Goal: Task Accomplishment & Management: Use online tool/utility

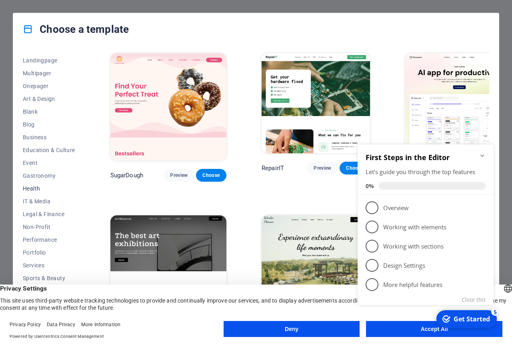
scroll to position [50, 0]
click at [424, 329] on div "checkmark Get Started 5 First Steps in the Editor Let's guide you through the t…" at bounding box center [428, 233] width 146 height 195
click at [428, 329] on div "checkmark Get Started 5 First Steps in the Editor Let's guide you through the t…" at bounding box center [428, 233] width 146 height 195
click at [473, 320] on div "Get Started" at bounding box center [472, 319] width 36 height 9
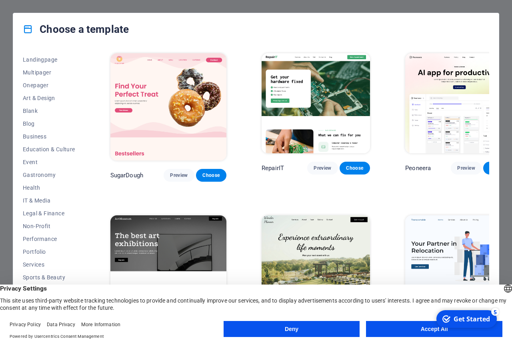
click at [430, 330] on button "Accept All" at bounding box center [434, 329] width 136 height 16
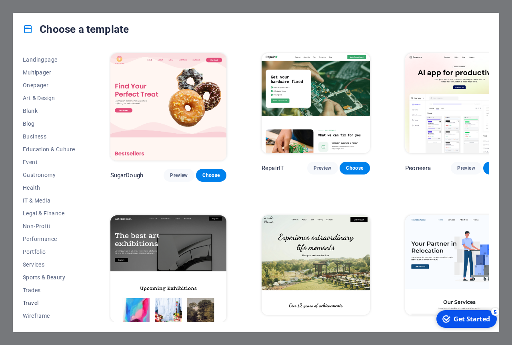
click at [33, 299] on button "Travel" at bounding box center [49, 303] width 52 height 13
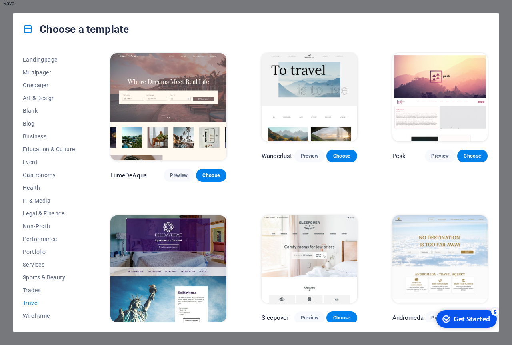
click at [285, 91] on img at bounding box center [309, 97] width 95 height 88
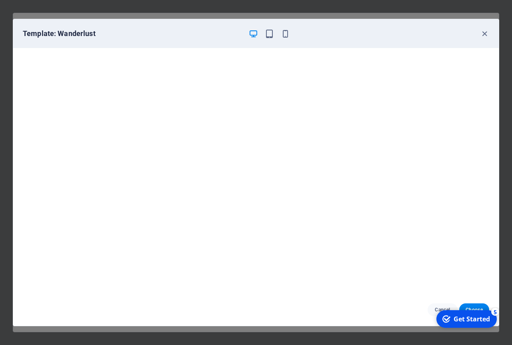
click at [465, 320] on div "Get Started" at bounding box center [472, 319] width 36 height 9
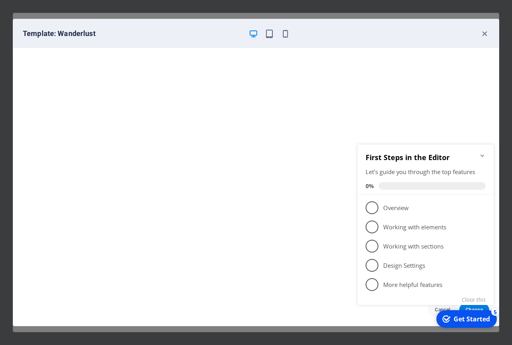
click at [481, 157] on icon "Minimize checklist" at bounding box center [483, 156] width 6 height 6
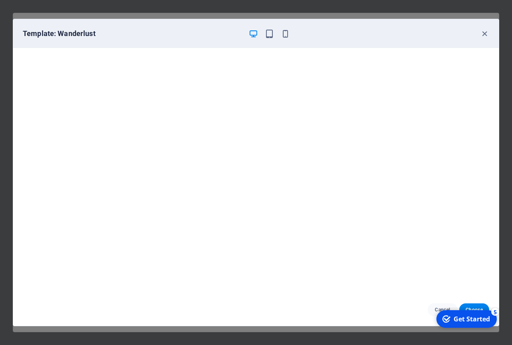
click at [479, 309] on div "checkmark Get Started 5 First Steps in the Editor Let's guide you through the t…" at bounding box center [466, 319] width 68 height 24
click at [474, 307] on span "Choose" at bounding box center [474, 310] width 17 height 6
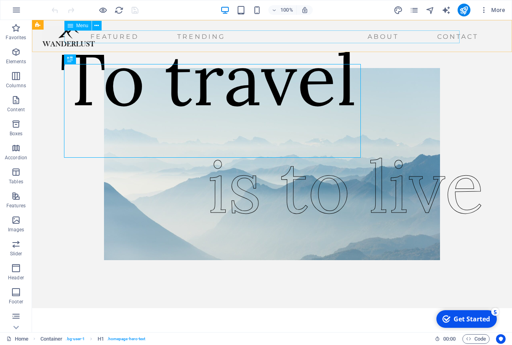
click at [357, 38] on nav "Featured Trending About Contact" at bounding box center [262, 36] width 440 height 13
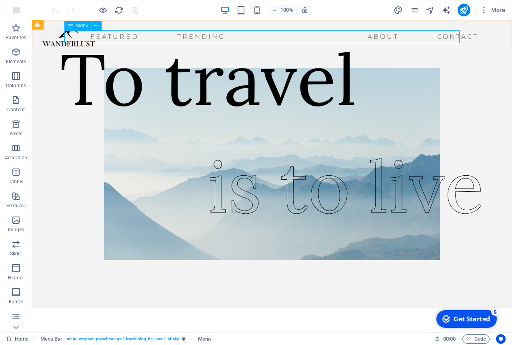
click at [360, 36] on nav "Featured Trending About Contact" at bounding box center [262, 36] width 440 height 13
click at [19, 60] on p "Elements" at bounding box center [16, 61] width 20 height 6
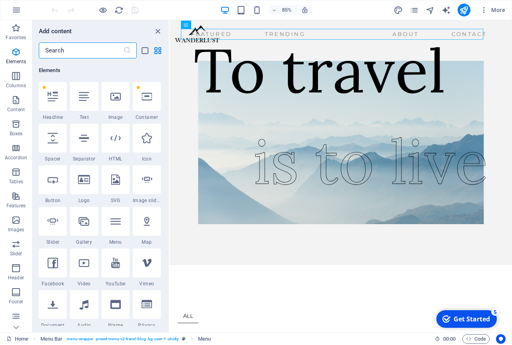
scroll to position [85, 0]
click at [437, 38] on nav "Featured Trending About Contact" at bounding box center [361, 36] width 370 height 13
click at [159, 28] on icon "close panel" at bounding box center [157, 31] width 9 height 9
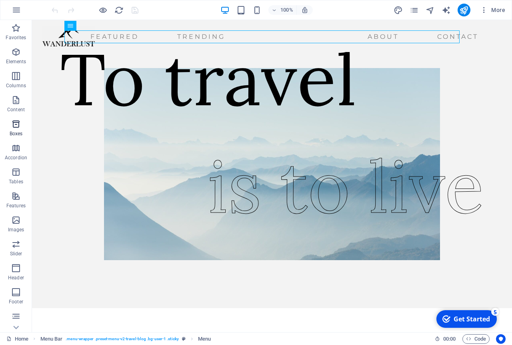
click at [18, 127] on icon "button" at bounding box center [16, 124] width 10 height 10
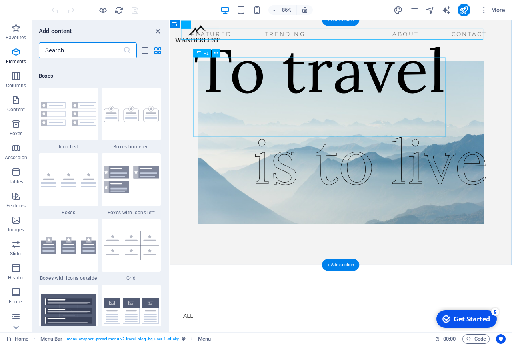
scroll to position [2208, 0]
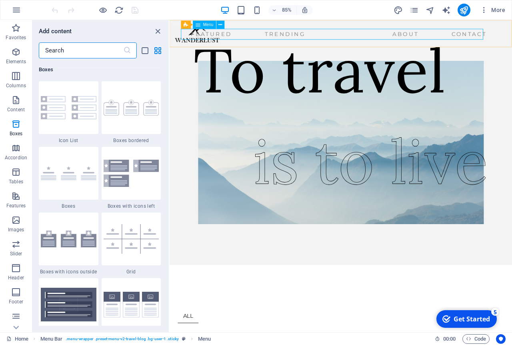
click at [442, 37] on nav "Featured Trending About Contact" at bounding box center [361, 36] width 370 height 13
click at [156, 33] on icon "close panel" at bounding box center [157, 31] width 9 height 9
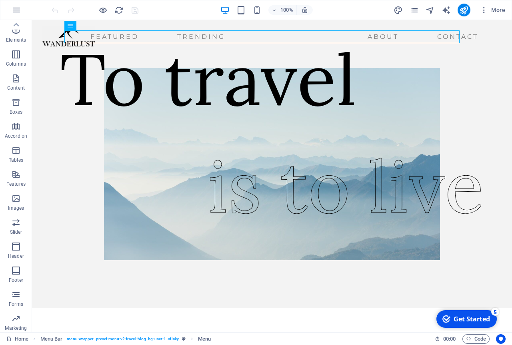
scroll to position [0, 0]
click at [14, 55] on icon "button" at bounding box center [16, 52] width 10 height 10
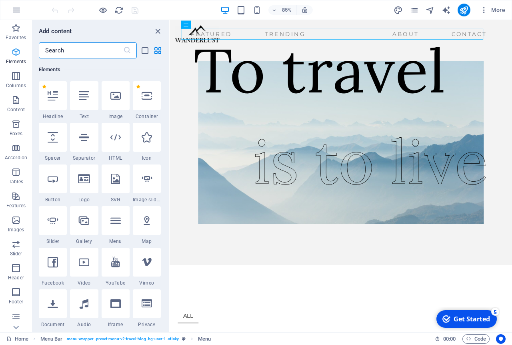
scroll to position [85, 0]
click at [157, 33] on icon "close panel" at bounding box center [157, 31] width 9 height 9
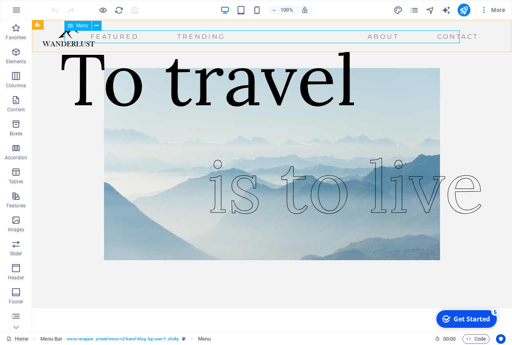
click at [17, 11] on icon "button" at bounding box center [17, 10] width 10 height 10
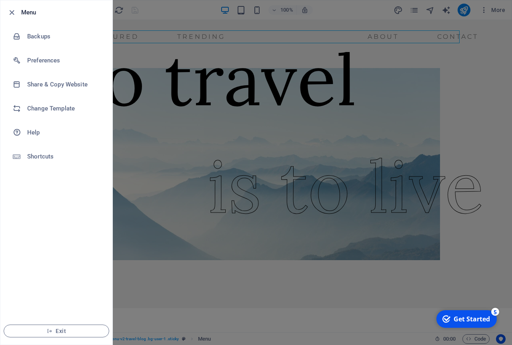
click at [163, 18] on div at bounding box center [256, 172] width 512 height 345
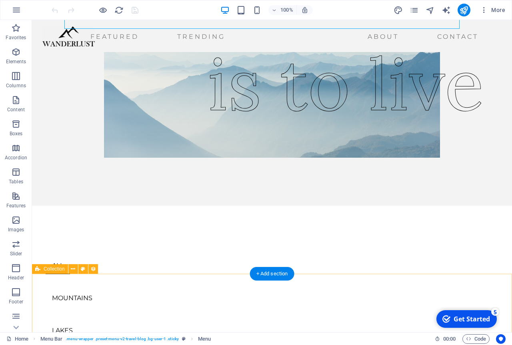
scroll to position [239, 0]
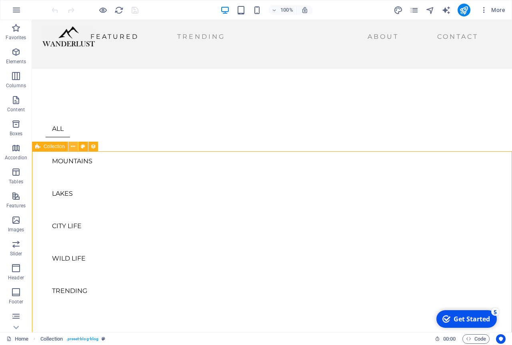
click at [71, 147] on icon at bounding box center [73, 147] width 4 height 8
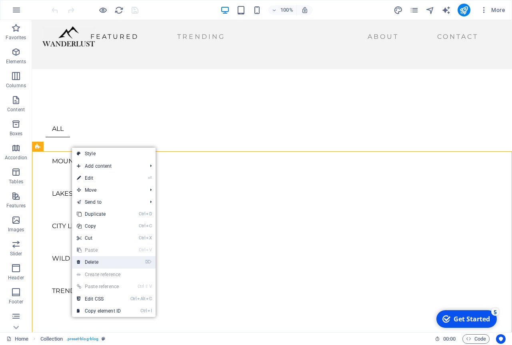
click at [99, 263] on link "⌦ Delete" at bounding box center [99, 262] width 54 height 12
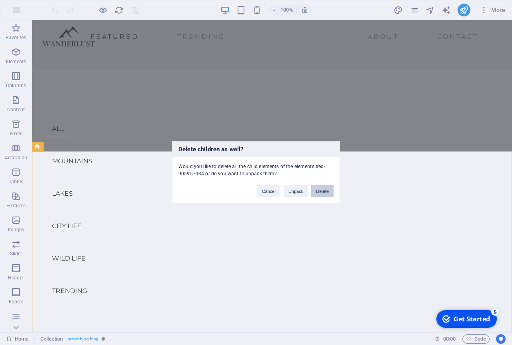
click at [319, 191] on button "Delete" at bounding box center [322, 191] width 22 height 12
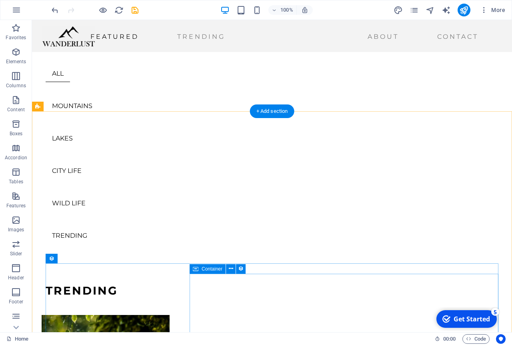
scroll to position [331, 0]
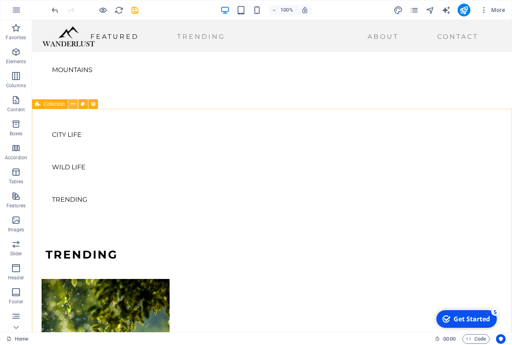
click at [71, 104] on button at bounding box center [73, 104] width 10 height 10
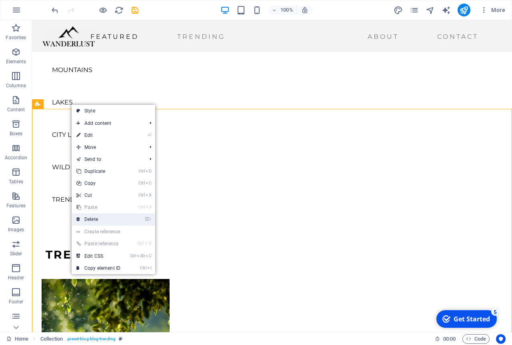
click at [100, 219] on link "⌦ Delete" at bounding box center [99, 219] width 54 height 12
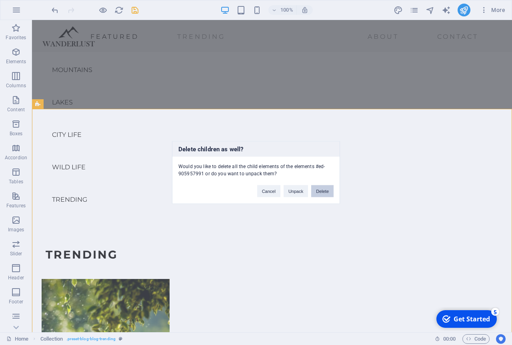
click at [319, 192] on button "Delete" at bounding box center [322, 191] width 22 height 12
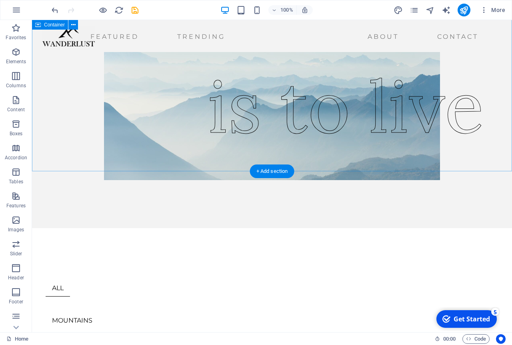
scroll to position [137, 0]
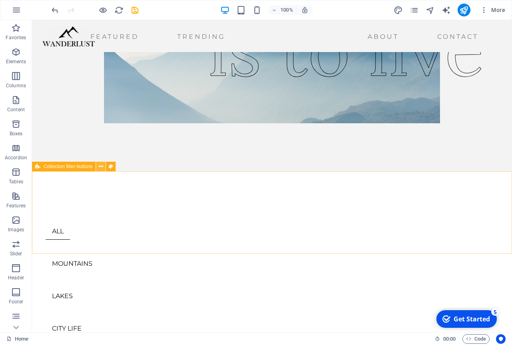
click at [101, 165] on icon at bounding box center [101, 167] width 4 height 8
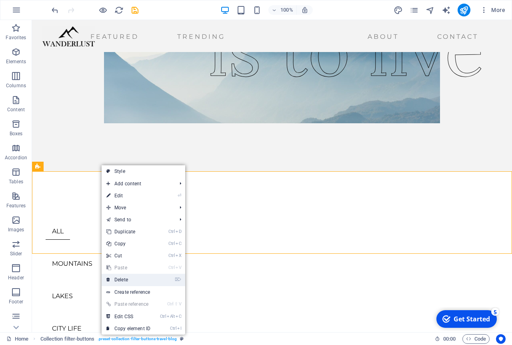
click at [127, 278] on link "⌦ Delete" at bounding box center [129, 280] width 54 height 12
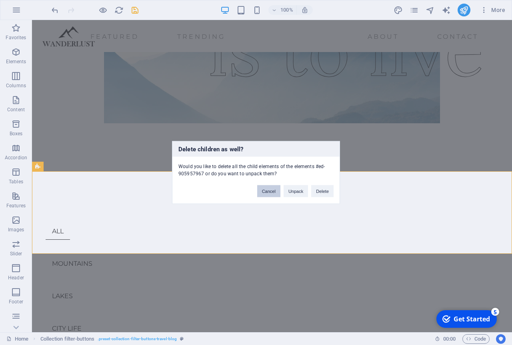
click at [271, 191] on button "Cancel" at bounding box center [268, 191] width 23 height 12
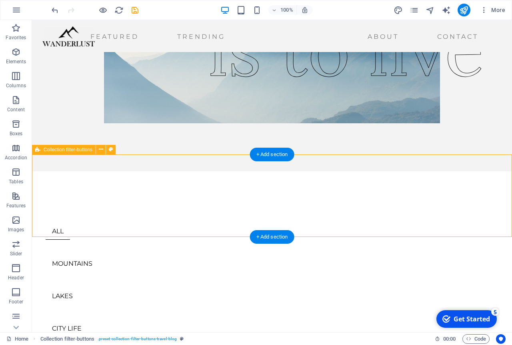
scroll to position [228, 0]
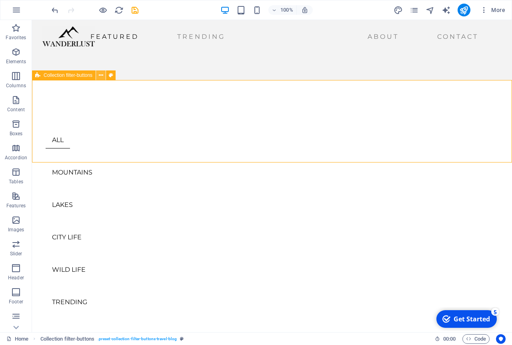
click at [98, 77] on button at bounding box center [101, 75] width 10 height 10
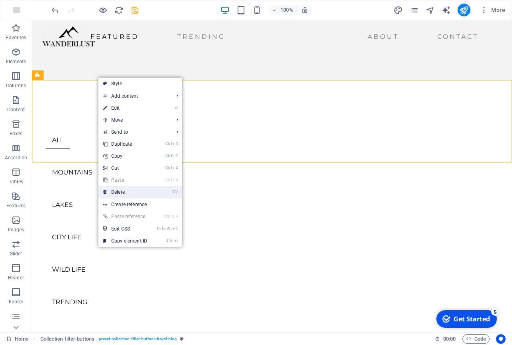
click at [136, 190] on link "⌦ Delete" at bounding box center [125, 192] width 54 height 12
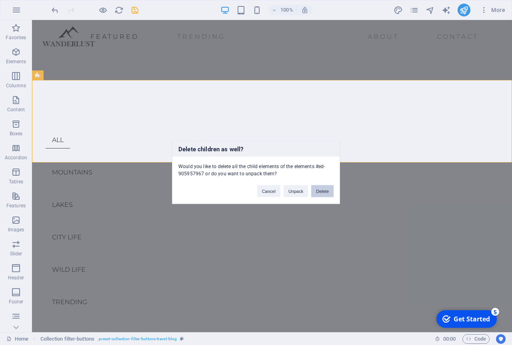
click at [317, 191] on button "Delete" at bounding box center [322, 191] width 22 height 12
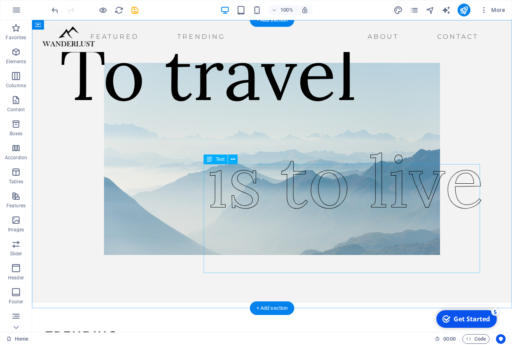
scroll to position [0, 0]
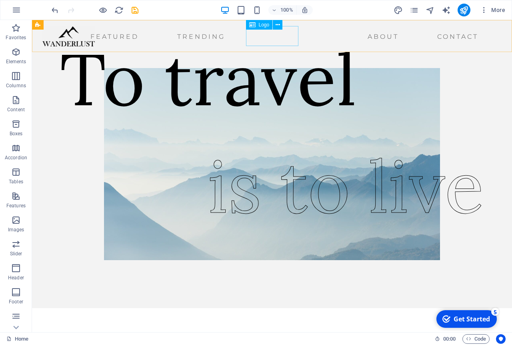
click at [95, 42] on div at bounding box center [68, 36] width 52 height 20
click at [252, 25] on icon at bounding box center [252, 25] width 6 height 10
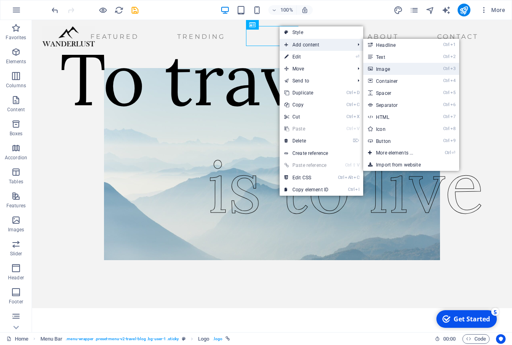
click at [387, 70] on link "Ctrl 3 Image" at bounding box center [396, 69] width 66 height 12
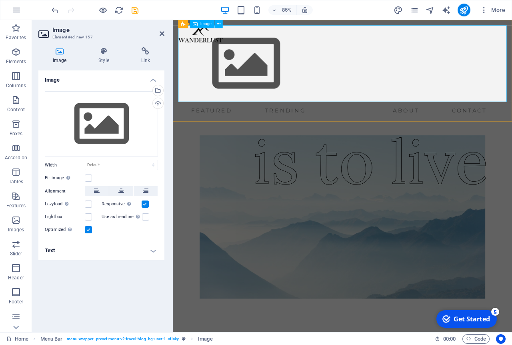
click at [259, 70] on figure at bounding box center [372, 71] width 387 height 90
click at [218, 22] on icon at bounding box center [219, 23] width 4 height 7
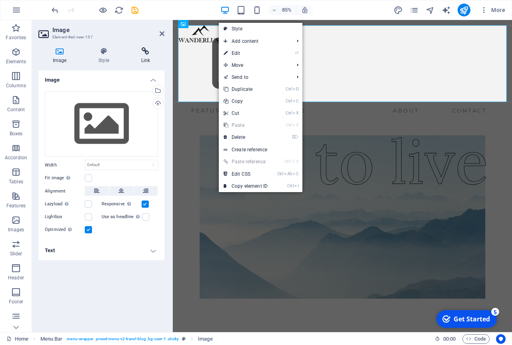
click at [163, 59] on h4 "Link" at bounding box center [146, 55] width 38 height 17
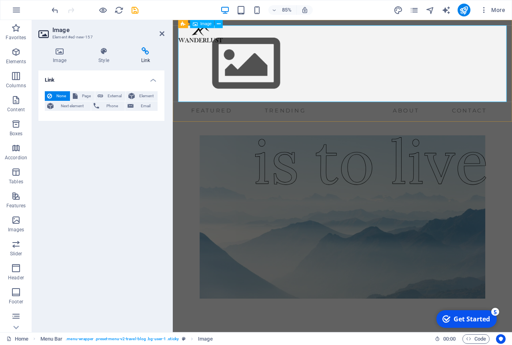
click at [205, 26] on span "Image" at bounding box center [206, 24] width 11 height 4
click at [203, 22] on span "Image" at bounding box center [206, 24] width 11 height 4
click at [219, 26] on icon at bounding box center [219, 23] width 4 height 7
click at [83, 33] on h2 "Image" at bounding box center [108, 29] width 112 height 7
click at [62, 50] on icon at bounding box center [59, 51] width 42 height 8
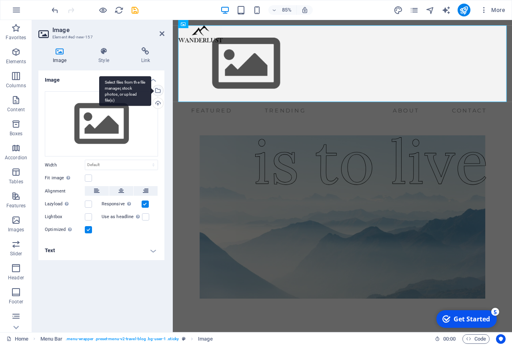
click at [159, 88] on div "Select files from the file manager, stock photos, or upload file(s)" at bounding box center [157, 91] width 12 height 12
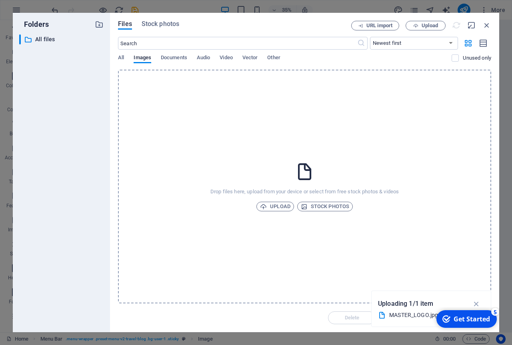
click at [431, 64] on div "All Images Documents Audio Video Vector Other" at bounding box center [285, 61] width 334 height 15
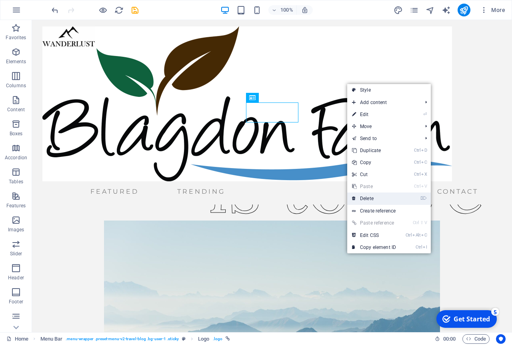
click at [370, 202] on link "⌦ Delete" at bounding box center [374, 199] width 54 height 12
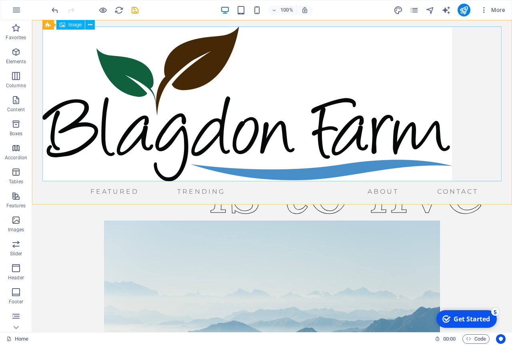
click at [275, 117] on figure at bounding box center [272, 103] width 460 height 155
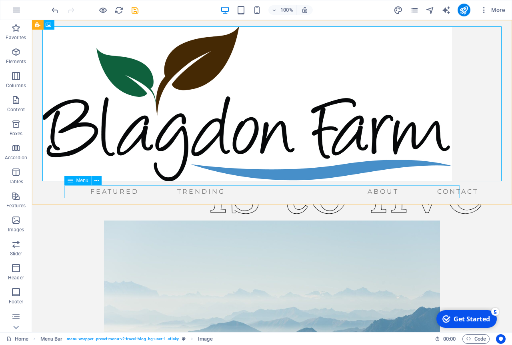
click at [357, 191] on nav "Featured Trending About Contact" at bounding box center [262, 191] width 440 height 13
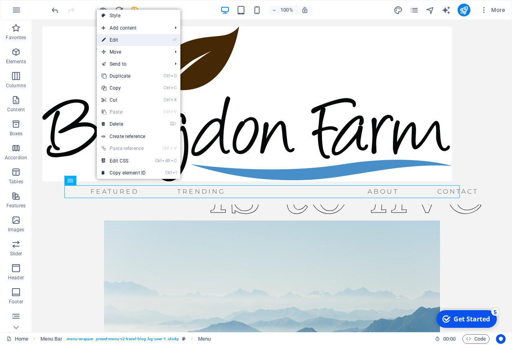
click at [143, 38] on link "⏎ Edit" at bounding box center [124, 40] width 54 height 12
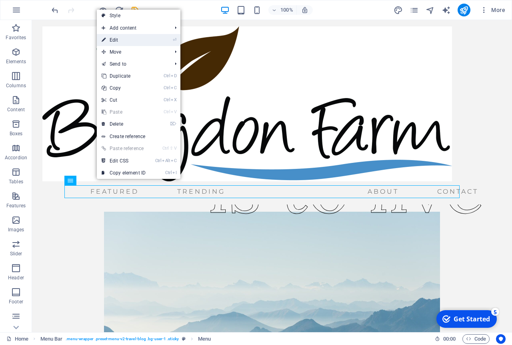
select select
select select "1"
select select
select select "2"
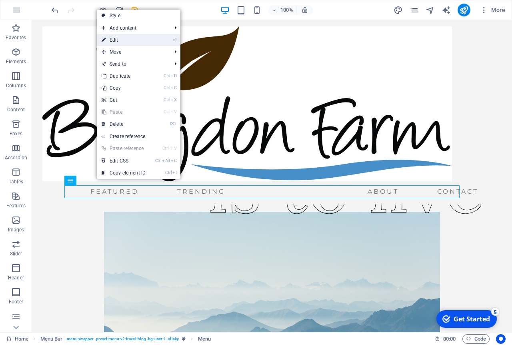
select select
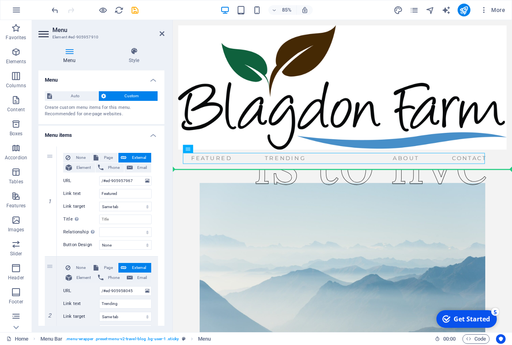
drag, startPoint x: 243, startPoint y: 183, endPoint x: 177, endPoint y: 174, distance: 65.8
click at [177, 174] on div "Featured Trending About Contact" at bounding box center [372, 108] width 399 height 176
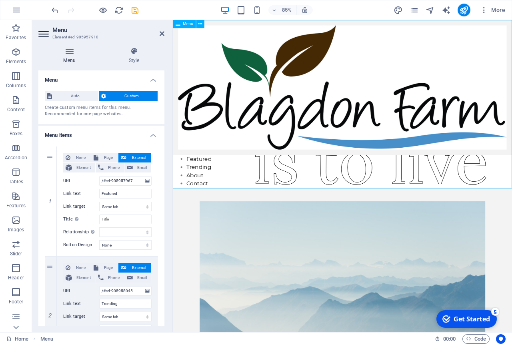
click at [209, 187] on nav "Featured Trending About Contact" at bounding box center [372, 118] width 399 height 197
click at [210, 183] on nav "Featured Trending About Contact" at bounding box center [372, 118] width 399 height 197
click at [54, 11] on icon "undo" at bounding box center [54, 10] width 9 height 9
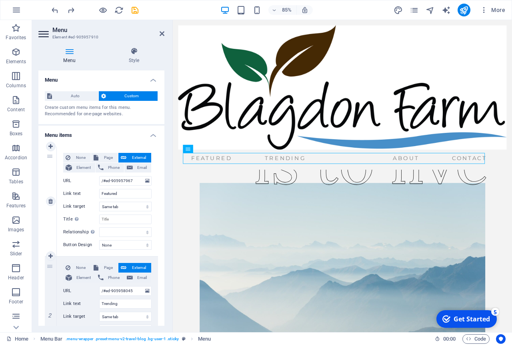
click at [46, 157] on div "1" at bounding box center [51, 202] width 12 height 110
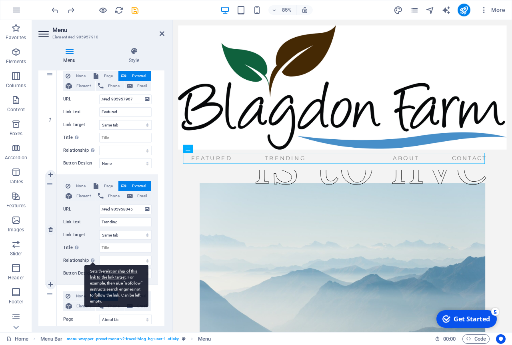
scroll to position [41, 0]
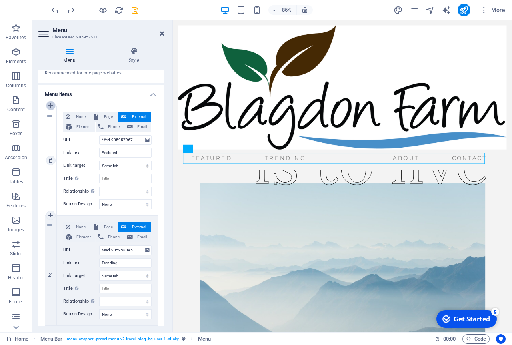
click at [51, 104] on icon at bounding box center [50, 106] width 4 height 6
select select "2"
select select
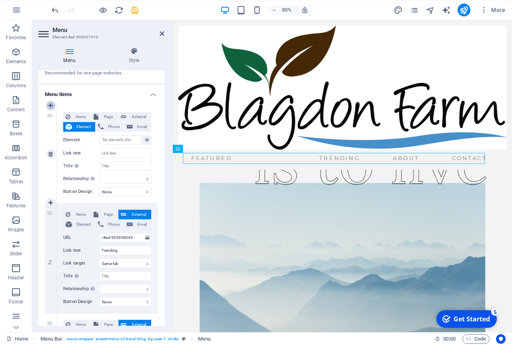
select select
type input "/#ed-905957967"
type input "Featured"
select select
type input "/#ed-905958045"
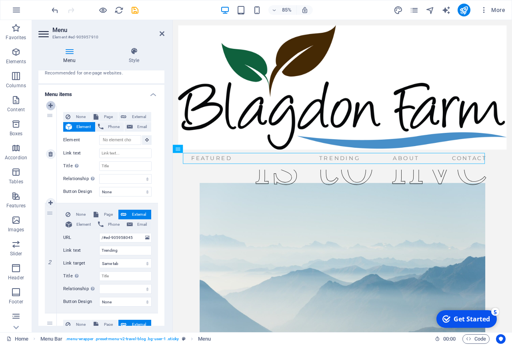
type input "Trending"
select select
select select "1"
type input "About"
select select
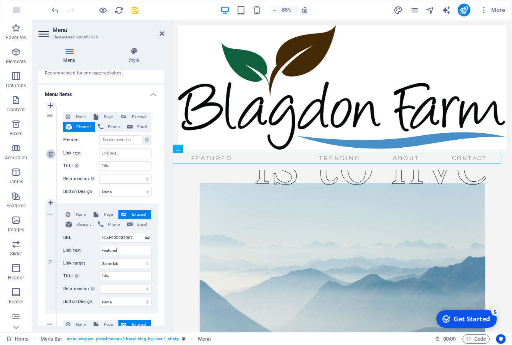
click at [50, 156] on icon at bounding box center [50, 154] width 4 height 6
type input "/#ed-905957967"
type input "Featured"
select select
type input "/#ed-905958045"
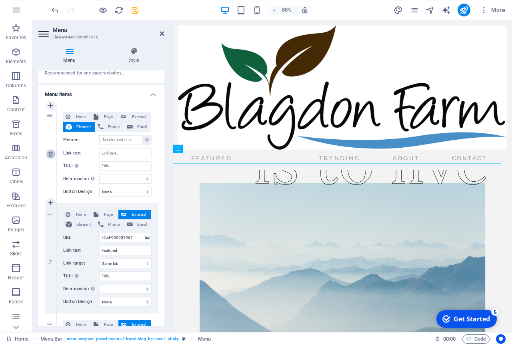
type input "Trending"
select select
select select "1"
type input "About"
select select
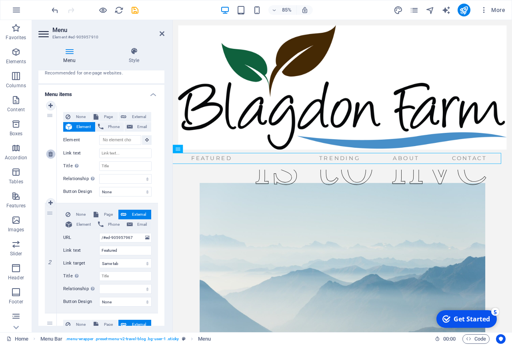
select select "2"
type input "Contact"
select select
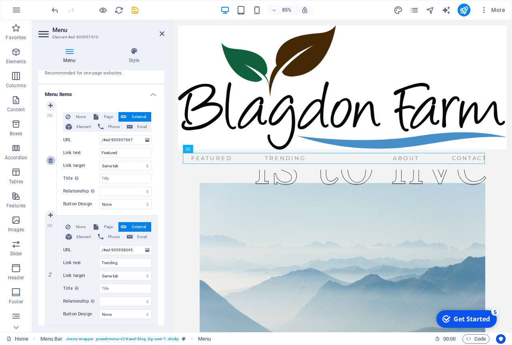
click at [50, 161] on icon at bounding box center [50, 161] width 4 height 6
type input "/#ed-905958045"
type input "Trending"
select select
select select "1"
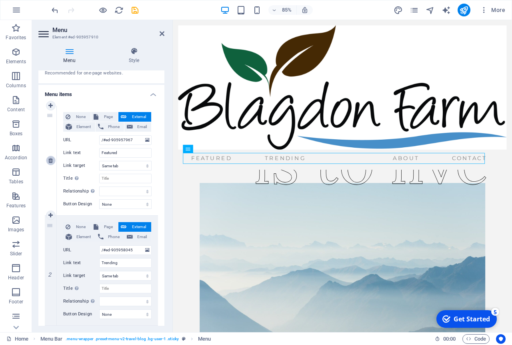
type input "About"
select select
select select "2"
type input "Contact"
select select
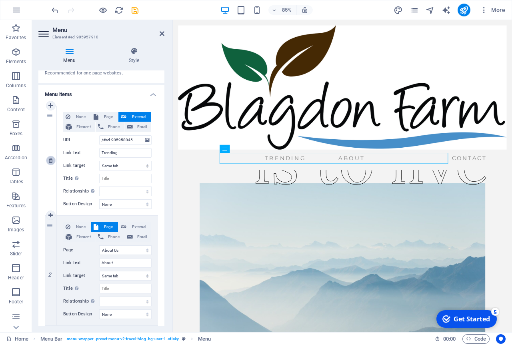
click at [51, 163] on icon at bounding box center [50, 161] width 4 height 6
select select "1"
type input "About"
select select
select select "2"
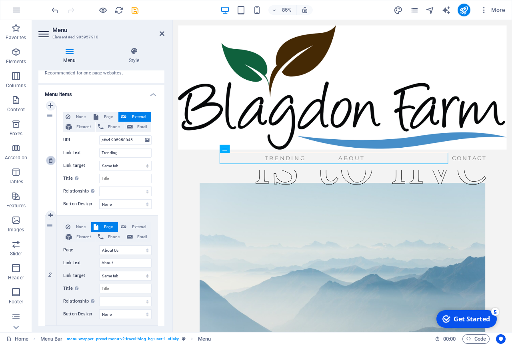
type input "Contact"
select select
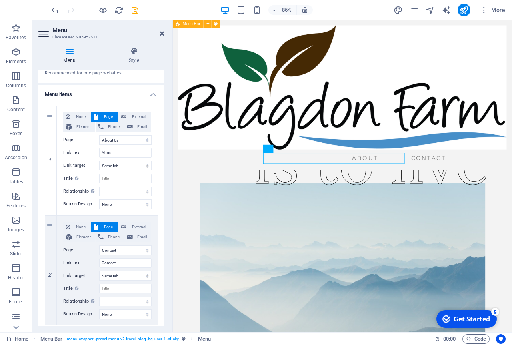
click at [176, 74] on div "About Contact" at bounding box center [372, 108] width 399 height 176
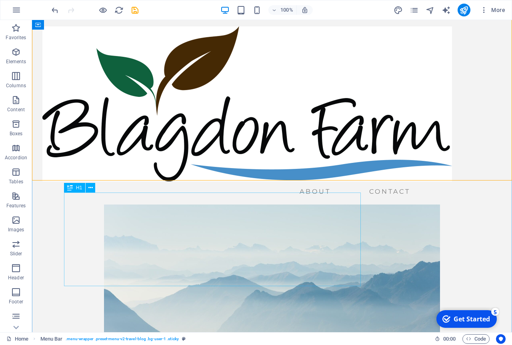
scroll to position [0, 0]
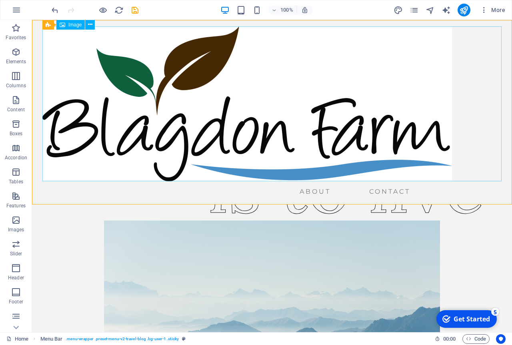
click at [243, 92] on figure at bounding box center [272, 103] width 460 height 155
click at [71, 28] on div "Image" at bounding box center [70, 25] width 28 height 10
click at [92, 23] on icon at bounding box center [90, 24] width 4 height 8
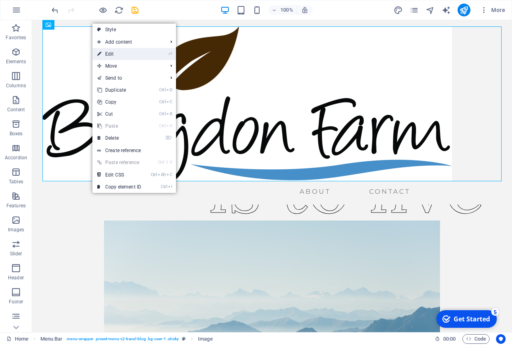
click at [119, 56] on link "⏎ Edit" at bounding box center [119, 54] width 54 height 12
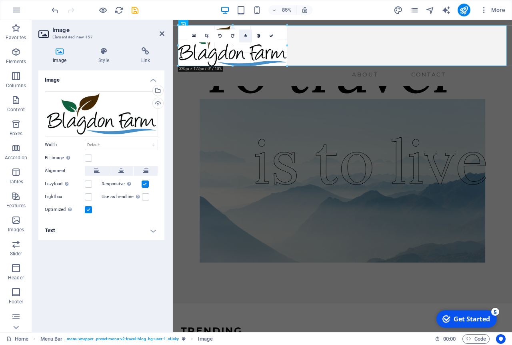
drag, startPoint x: 508, startPoint y: 151, endPoint x: 245, endPoint y: 32, distance: 287.6
type input "311"
select select "px"
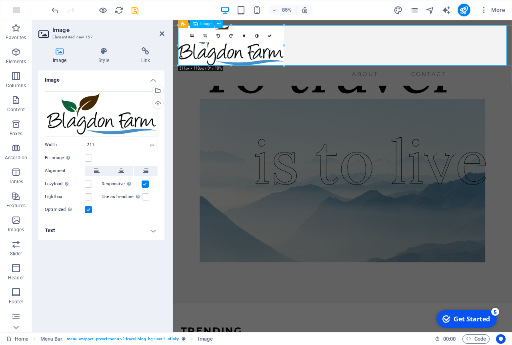
click at [373, 50] on figure at bounding box center [372, 49] width 387 height 47
click at [272, 35] on icon at bounding box center [270, 36] width 4 height 4
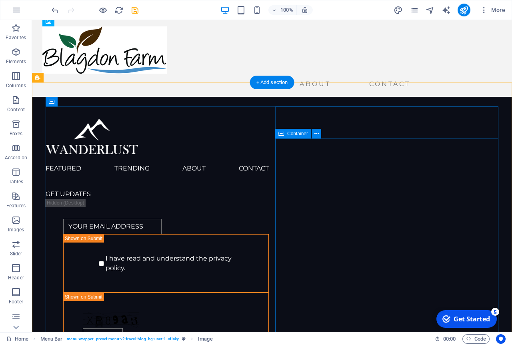
scroll to position [319, 0]
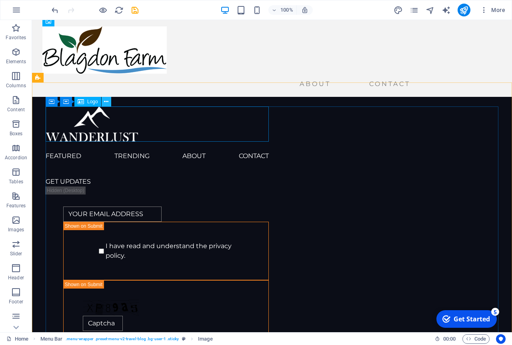
click at [107, 103] on icon at bounding box center [106, 102] width 4 height 8
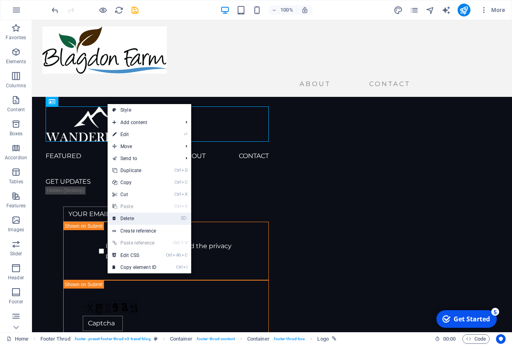
click at [135, 219] on link "⌦ Delete" at bounding box center [135, 219] width 54 height 12
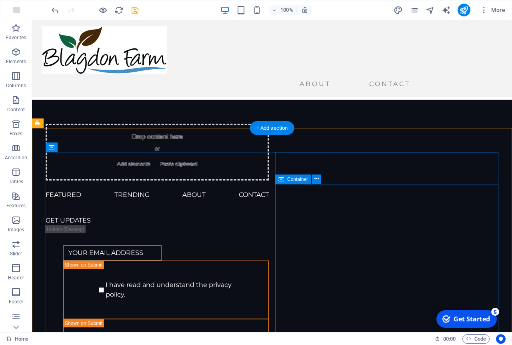
scroll to position [274, 0]
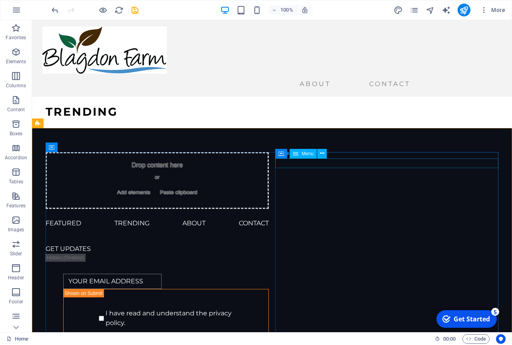
click at [310, 154] on span "Menu" at bounding box center [308, 153] width 12 height 5
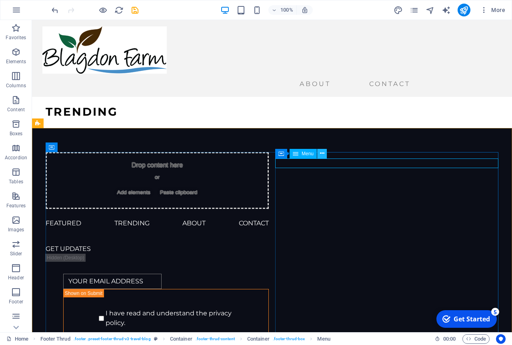
click at [324, 154] on icon at bounding box center [322, 153] width 4 height 8
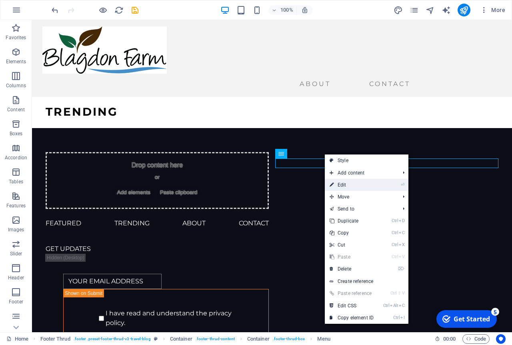
click at [344, 182] on link "⏎ Edit" at bounding box center [352, 185] width 54 height 12
select select
select select "1"
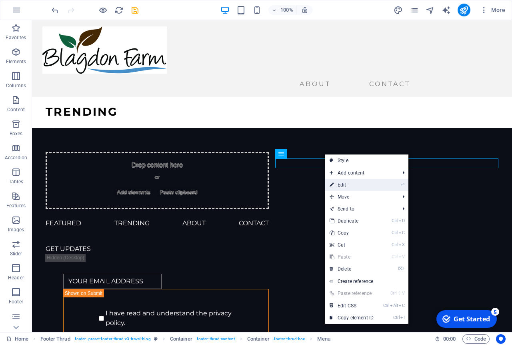
select select
select select "2"
select select
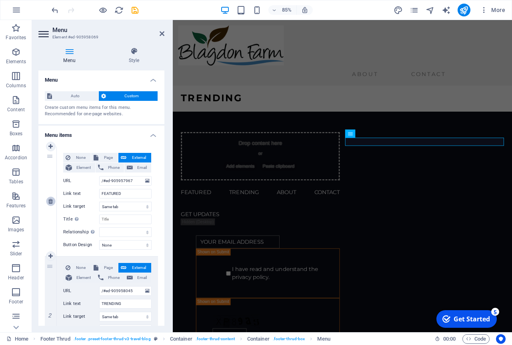
click at [50, 200] on icon at bounding box center [50, 202] width 4 height 6
type input "/#ed-905958045"
type input "TRENDING"
select select
select select "1"
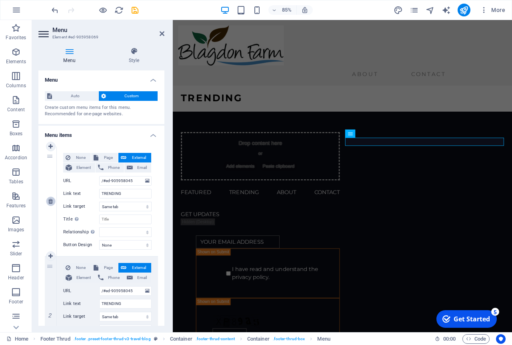
type input "ABOUT"
select select
select select "2"
type input "CONTACT"
select select
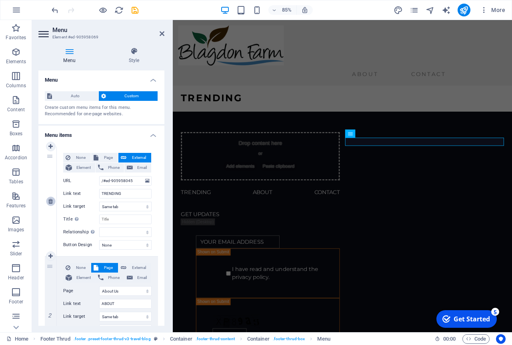
click at [53, 201] on icon at bounding box center [50, 202] width 4 height 6
select select "1"
type input "ABOUT"
select select
select select "2"
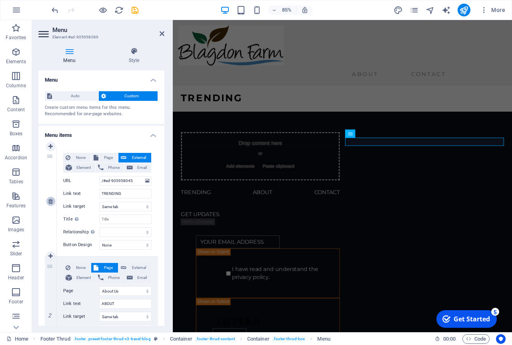
type input "CONTACT"
select select
click at [161, 33] on icon at bounding box center [162, 33] width 5 height 6
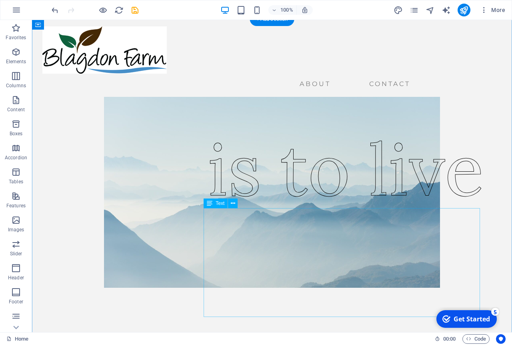
scroll to position [0, 0]
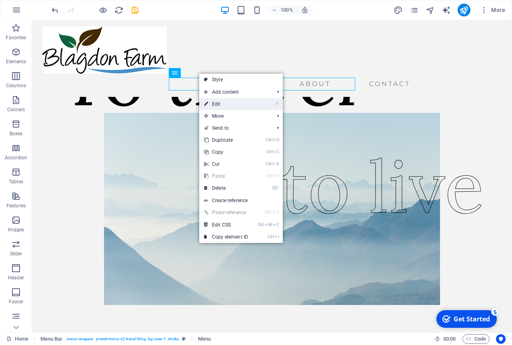
click at [232, 104] on link "⏎ Edit" at bounding box center [226, 104] width 54 height 12
select select "1"
select select
select select "2"
select select
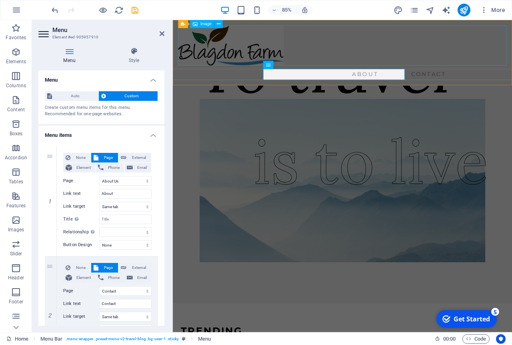
click at [355, 60] on figure at bounding box center [372, 49] width 387 height 47
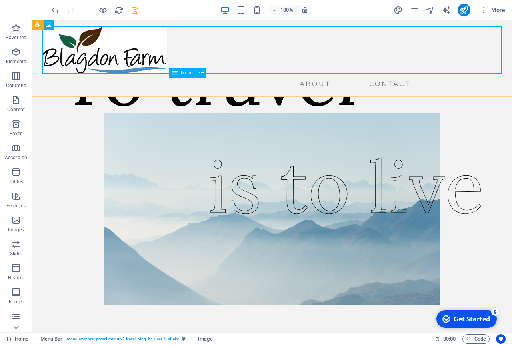
click at [188, 84] on nav "About Contact" at bounding box center [262, 84] width 440 height 13
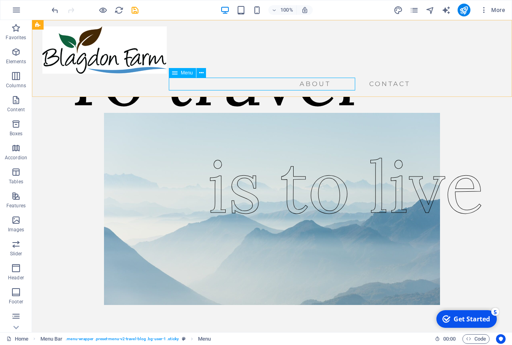
click at [243, 52] on figure at bounding box center [272, 49] width 460 height 47
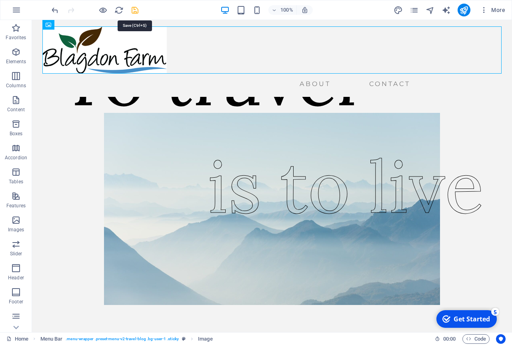
click at [136, 10] on icon "save" at bounding box center [134, 10] width 9 height 9
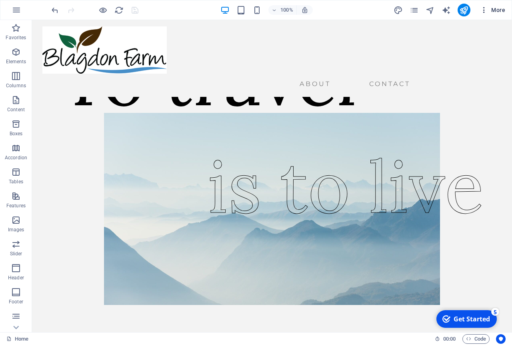
click at [493, 12] on span "More" at bounding box center [492, 10] width 25 height 8
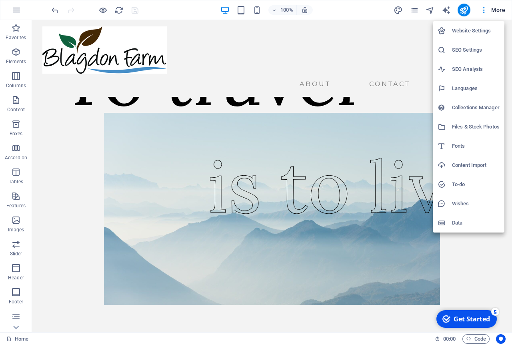
click at [416, 50] on div at bounding box center [256, 172] width 512 height 345
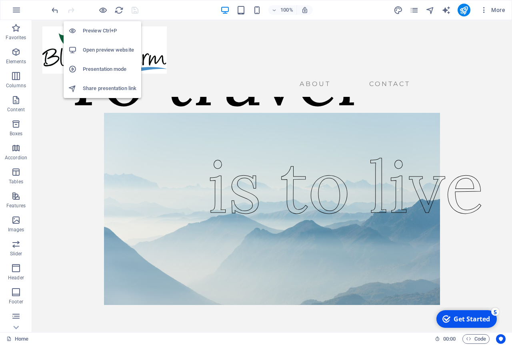
click at [105, 32] on h6 "Preview Ctrl+P" at bounding box center [110, 31] width 54 height 10
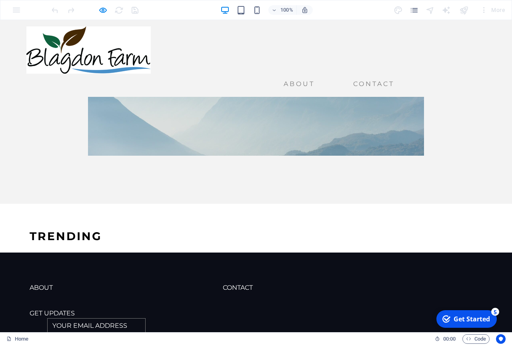
scroll to position [58, 0]
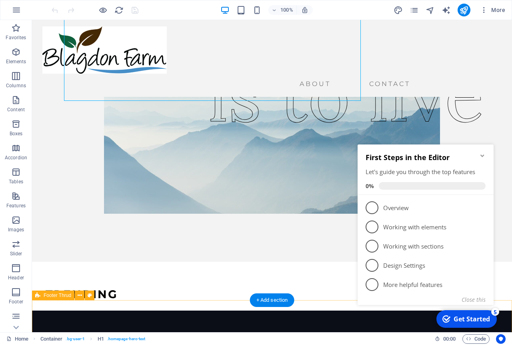
scroll to position [183, 0]
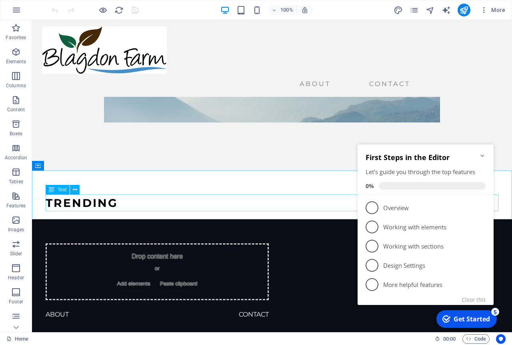
click at [59, 191] on span "Text" at bounding box center [62, 189] width 9 height 5
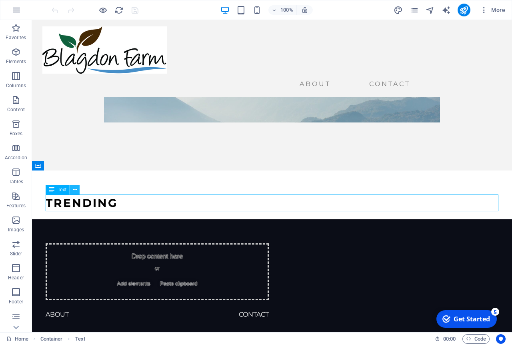
click at [76, 189] on icon at bounding box center [75, 190] width 4 height 8
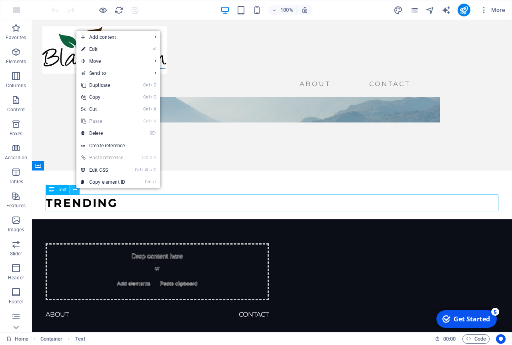
click at [76, 189] on icon at bounding box center [75, 190] width 4 height 8
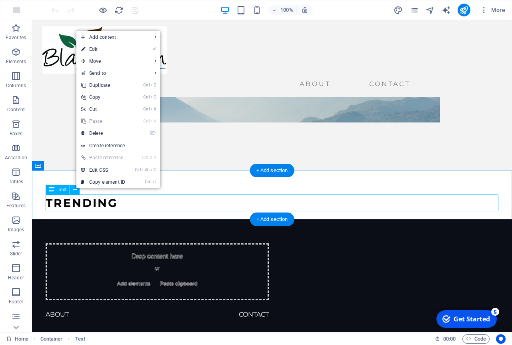
click at [122, 202] on div "TRENDING" at bounding box center [272, 203] width 453 height 17
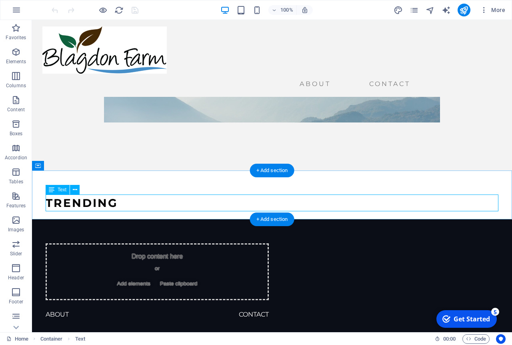
click at [118, 203] on div "TRENDING" at bounding box center [272, 203] width 453 height 17
click at [76, 191] on icon at bounding box center [75, 190] width 4 height 8
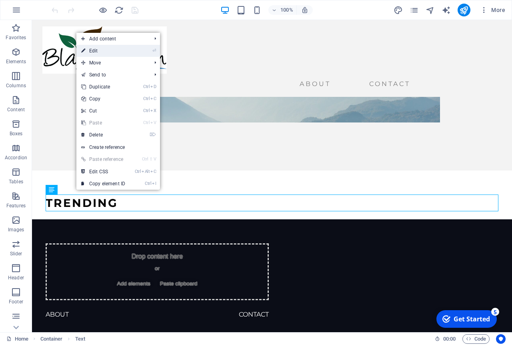
click at [126, 48] on link "⏎ Edit" at bounding box center [103, 51] width 54 height 12
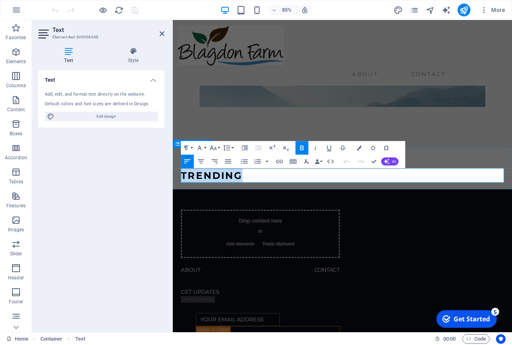
drag, startPoint x: 257, startPoint y: 204, endPoint x: 168, endPoint y: 201, distance: 88.9
click at [173, 201] on div "TRENDING" at bounding box center [372, 195] width 399 height 49
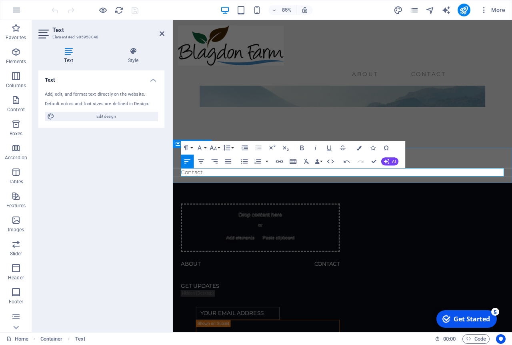
click at [484, 190] on div "Contact" at bounding box center [372, 192] width 399 height 42
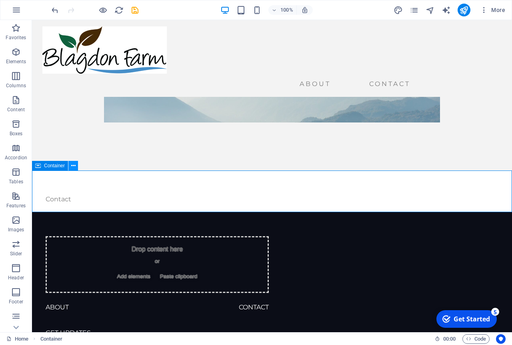
click at [72, 165] on icon at bounding box center [73, 166] width 4 height 8
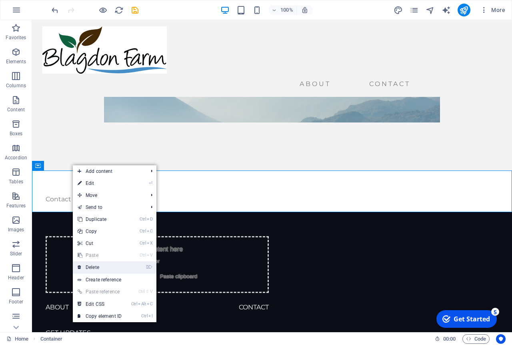
click at [112, 266] on link "⌦ Delete" at bounding box center [100, 267] width 54 height 12
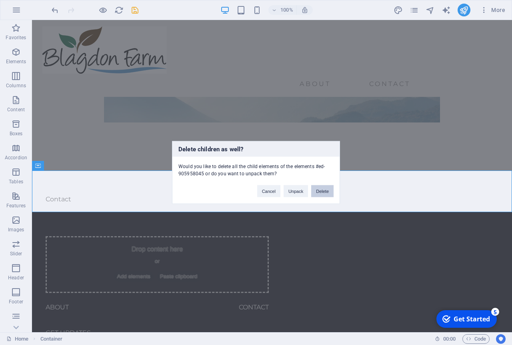
click at [319, 193] on button "Delete" at bounding box center [322, 191] width 22 height 12
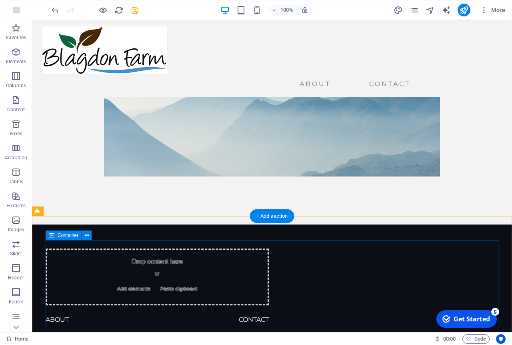
scroll to position [137, 0]
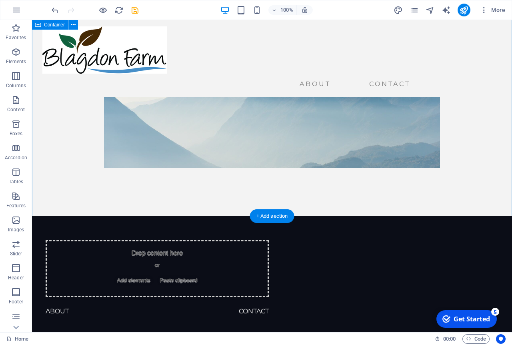
click at [42, 190] on div "To travel is to live" at bounding box center [272, 49] width 480 height 333
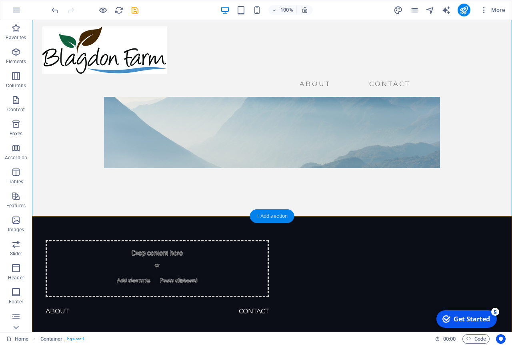
click at [273, 219] on div "+ Add section" at bounding box center [272, 216] width 44 height 14
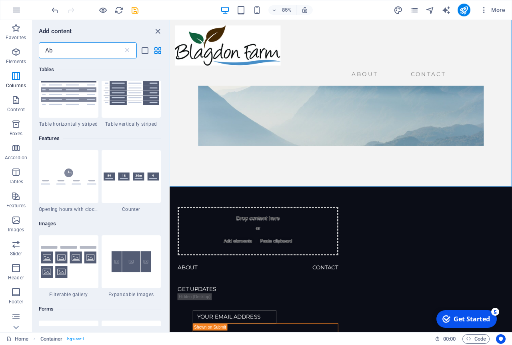
scroll to position [0, 0]
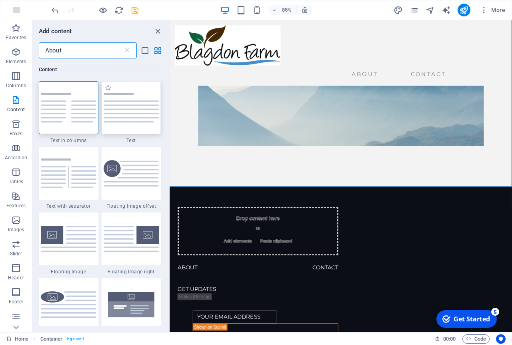
type input "About"
click at [121, 111] on img at bounding box center [132, 108] width 56 height 30
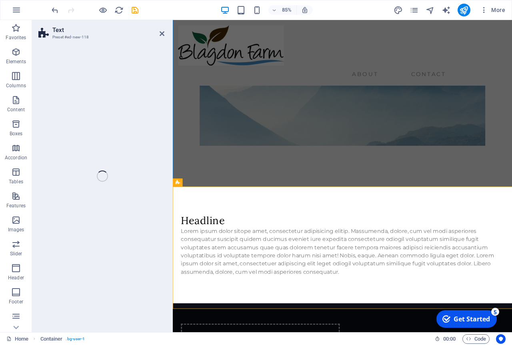
select select "preset-text-v2-default"
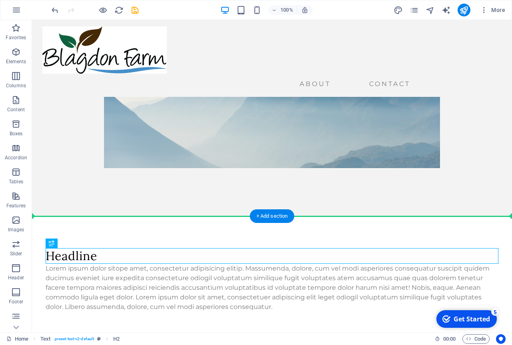
drag, startPoint x: 95, startPoint y: 260, endPoint x: 221, endPoint y: 223, distance: 130.5
click at [221, 223] on div "Headline Lorem ipsum dolor sitope amet, consectetur adipisicing elitip. Massume…" at bounding box center [272, 280] width 480 height 128
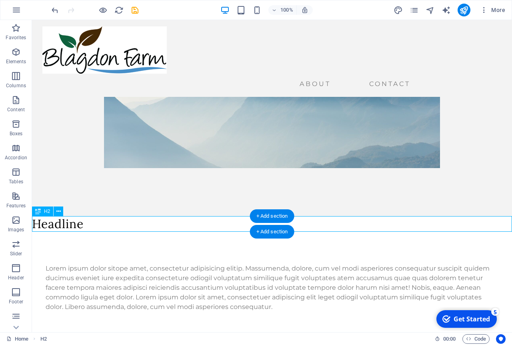
click at [94, 224] on div "Headline" at bounding box center [272, 224] width 480 height 16
click at [57, 213] on icon at bounding box center [58, 211] width 4 height 8
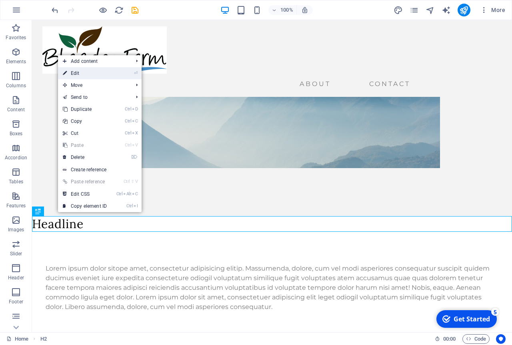
click at [120, 73] on li "⏎ Edit" at bounding box center [100, 73] width 84 height 12
click at [118, 74] on li "⏎ Edit" at bounding box center [100, 73] width 84 height 12
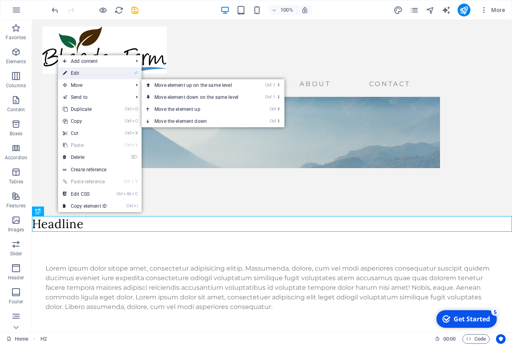
click at [119, 73] on li "⏎ Edit" at bounding box center [100, 73] width 84 height 12
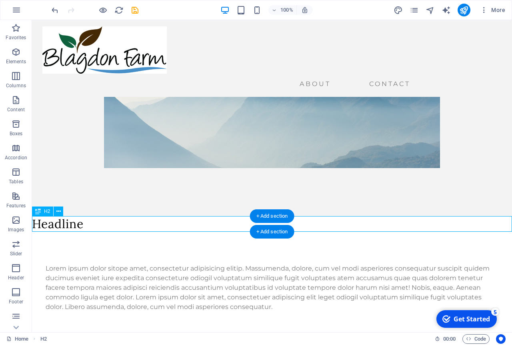
click at [76, 227] on div "Headline" at bounding box center [272, 224] width 480 height 16
click at [85, 229] on div "Headline" at bounding box center [272, 224] width 480 height 16
click at [85, 222] on div "Headline" at bounding box center [272, 224] width 480 height 16
click at [97, 225] on div "Headline" at bounding box center [272, 224] width 480 height 16
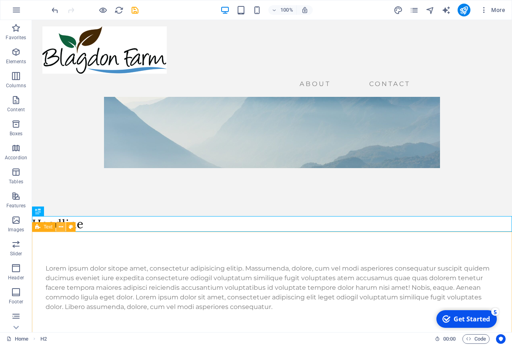
click at [61, 228] on icon at bounding box center [61, 227] width 4 height 8
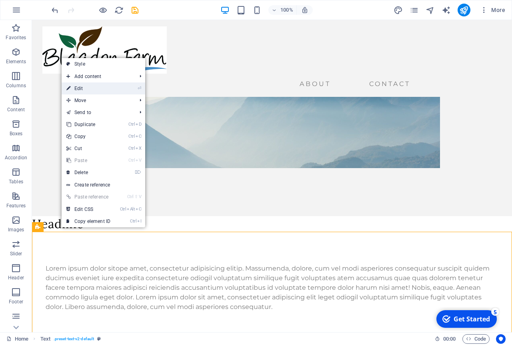
click at [128, 88] on li "⏎ Edit" at bounding box center [104, 88] width 84 height 12
click at [115, 87] on link "⏎ Edit" at bounding box center [89, 88] width 54 height 12
select select "preset-text-v2-default"
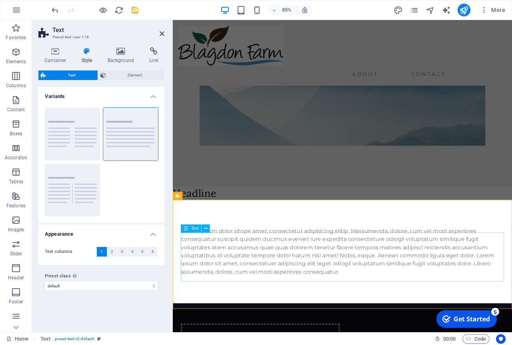
click at [189, 230] on div "Text" at bounding box center [191, 229] width 20 height 8
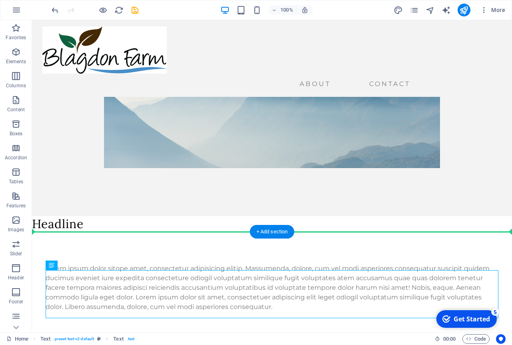
drag, startPoint x: 42, startPoint y: 274, endPoint x: 217, endPoint y: 247, distance: 177.1
click at [217, 247] on div "Lorem ipsum dolor sitope amet, consectetur adipisicing elitip. Massumenda, dolo…" at bounding box center [272, 288] width 480 height 112
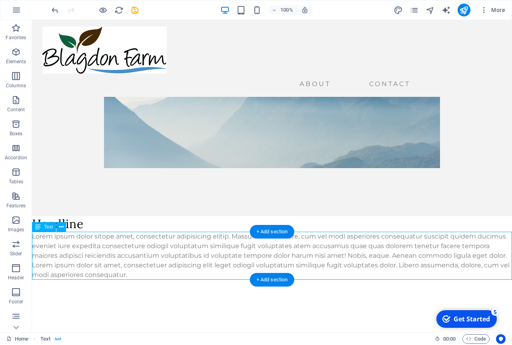
drag, startPoint x: 128, startPoint y: 274, endPoint x: 111, endPoint y: 271, distance: 17.1
click at [111, 271] on div "Lorem ipsum dolor sitope amet, consectetur adipisicing elitip. Massumenda, dolo…" at bounding box center [272, 256] width 480 height 48
click at [97, 253] on div "Lorem ipsum dolor sitope amet, consectetur adipisicing elitip. Massumenda, dolo…" at bounding box center [272, 256] width 480 height 48
click at [62, 227] on icon at bounding box center [61, 227] width 4 height 8
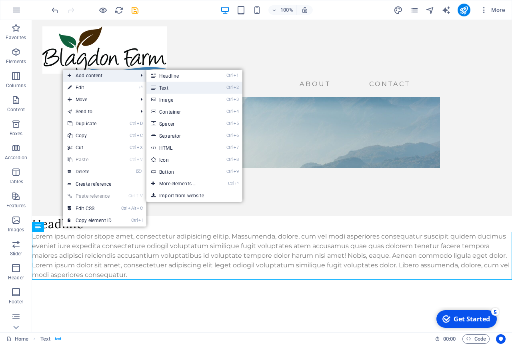
click at [173, 85] on link "Ctrl 2 Text" at bounding box center [180, 88] width 66 height 12
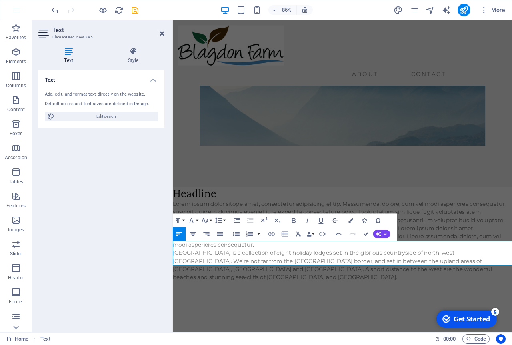
click at [175, 289] on p "[GEOGRAPHIC_DATA] is a collection of eight holiday lodges set in the glorious c…" at bounding box center [372, 308] width 399 height 38
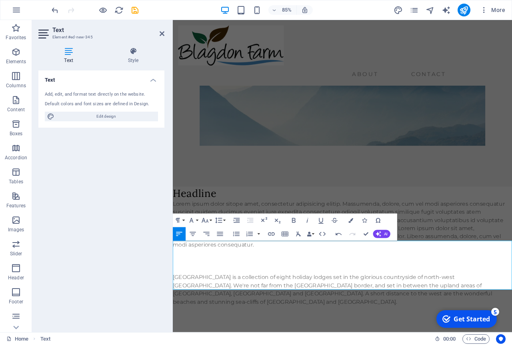
click at [186, 289] on p at bounding box center [372, 294] width 399 height 10
click at [201, 289] on p "New Wesite Coming Autumn 2025" at bounding box center [372, 294] width 399 height 10
drag, startPoint x: 300, startPoint y: 288, endPoint x: 149, endPoint y: 281, distance: 151.4
click at [294, 221] on icon "button" at bounding box center [294, 220] width 4 height 5
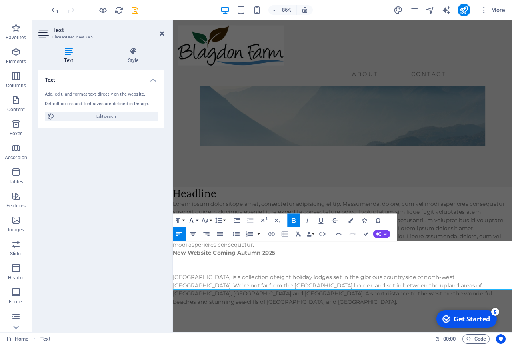
click at [198, 221] on button "Font Family" at bounding box center [193, 221] width 13 height 14
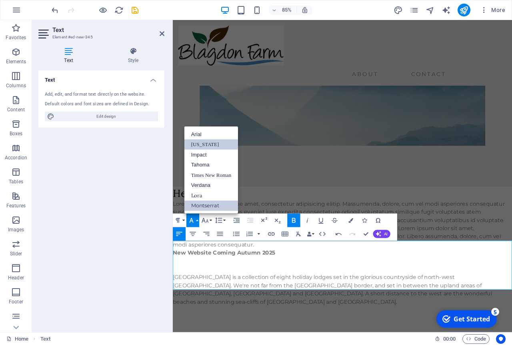
click at [205, 144] on link "[US_STATE]" at bounding box center [212, 144] width 54 height 10
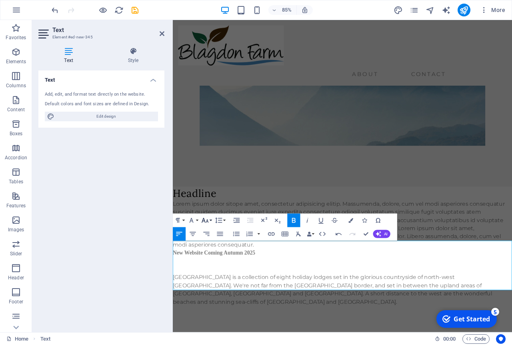
click at [210, 222] on button "Font Size" at bounding box center [206, 221] width 13 height 14
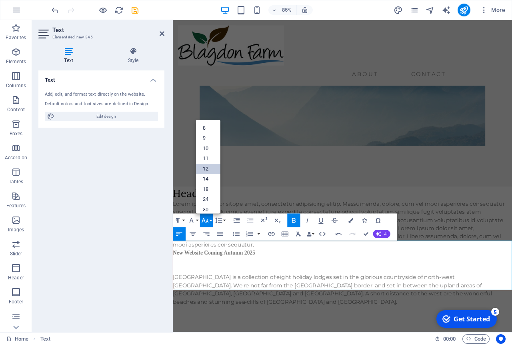
click at [209, 171] on link "12" at bounding box center [208, 169] width 24 height 10
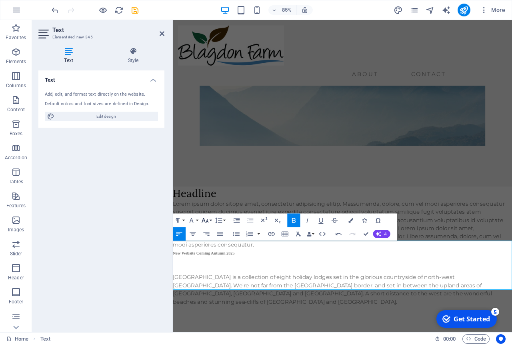
click at [209, 221] on icon "button" at bounding box center [205, 220] width 8 height 8
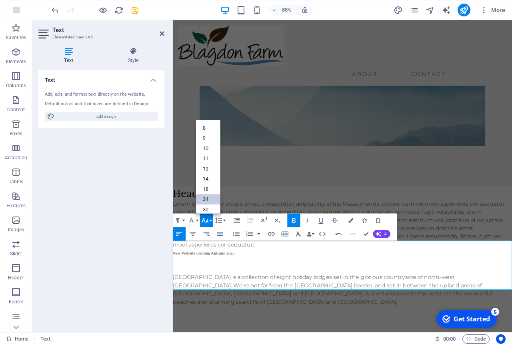
click at [207, 198] on link "24" at bounding box center [208, 199] width 24 height 10
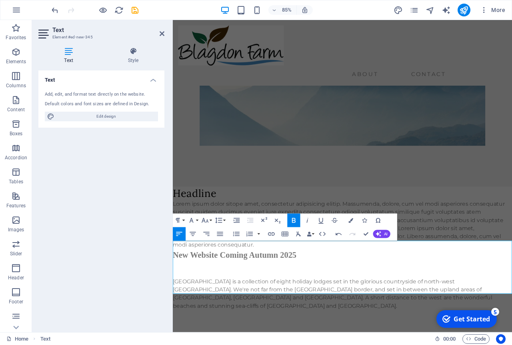
click at [370, 293] on p "New Website Coming Autumn 2025" at bounding box center [372, 296] width 399 height 14
click at [442, 313] on p at bounding box center [372, 318] width 399 height 10
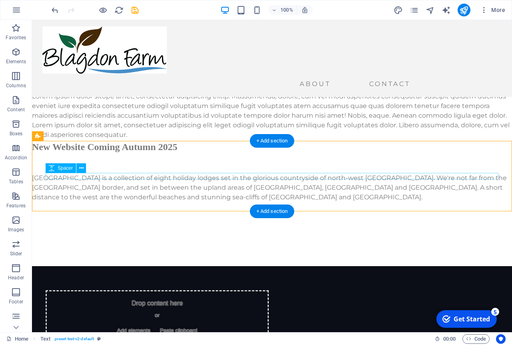
scroll to position [247, 0]
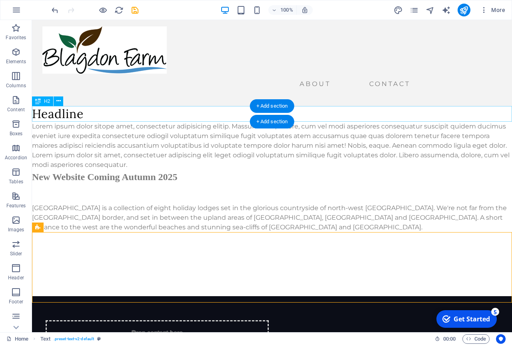
click at [76, 114] on div "Headline" at bounding box center [272, 114] width 480 height 16
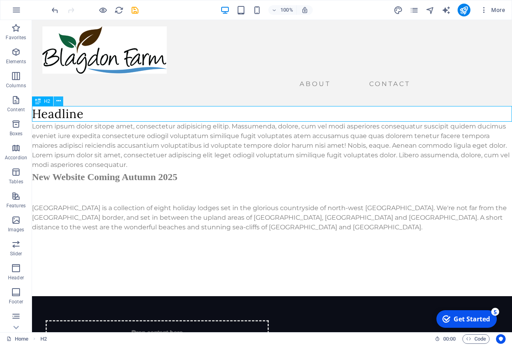
click at [57, 102] on icon at bounding box center [58, 101] width 4 height 8
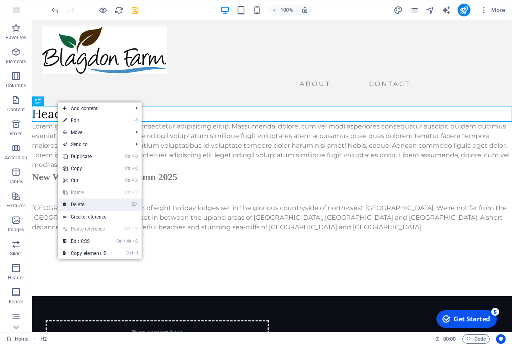
click at [91, 206] on link "⌦ Delete" at bounding box center [85, 205] width 54 height 12
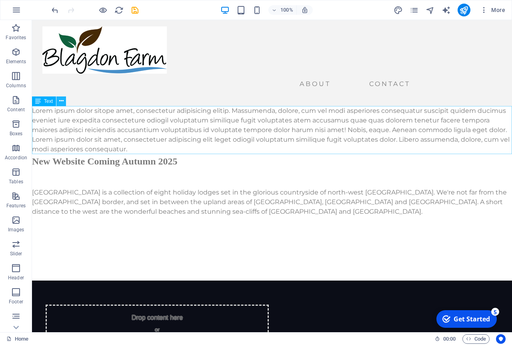
click at [62, 100] on icon at bounding box center [61, 101] width 4 height 8
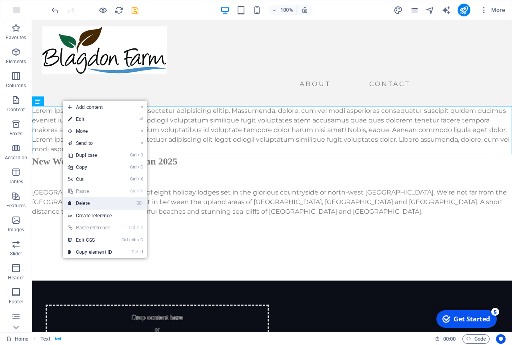
click at [96, 202] on link "⌦ Delete" at bounding box center [90, 203] width 54 height 12
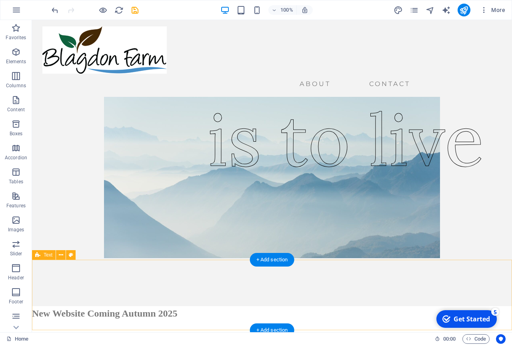
scroll to position [19, 0]
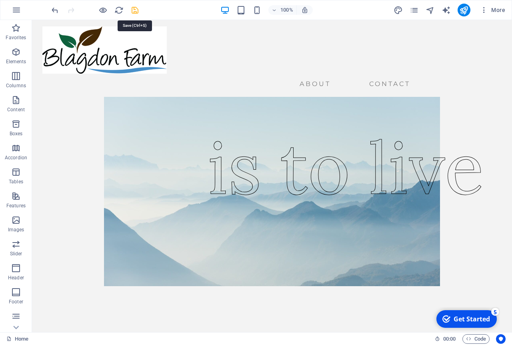
click at [136, 12] on icon "save" at bounding box center [134, 10] width 9 height 9
click at [16, 10] on icon "button" at bounding box center [17, 10] width 10 height 10
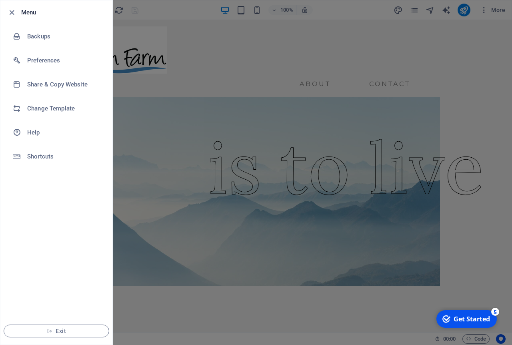
click at [16, 10] on div at bounding box center [14, 13] width 14 height 10
click at [13, 12] on icon "button" at bounding box center [11, 12] width 9 height 9
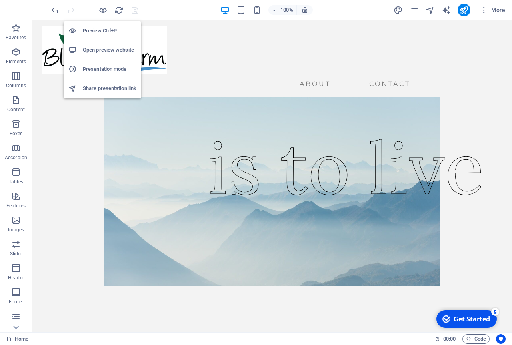
click at [105, 50] on h6 "Open preview website" at bounding box center [110, 50] width 54 height 10
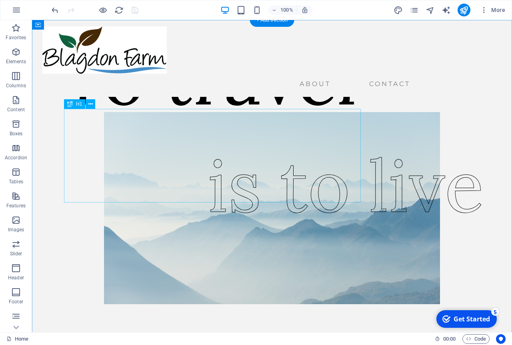
scroll to position [0, 0]
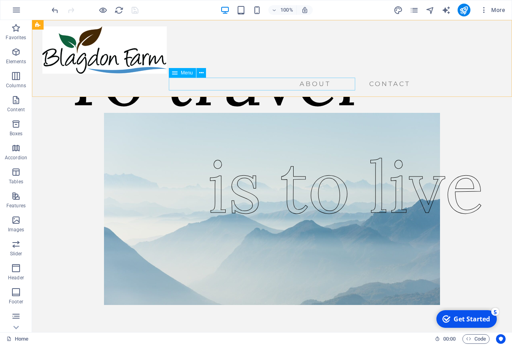
click at [191, 84] on nav "About Contact" at bounding box center [262, 84] width 440 height 13
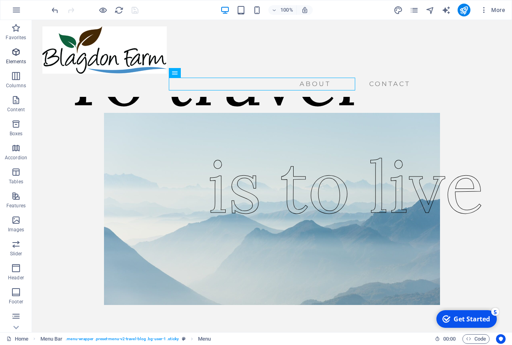
click at [18, 55] on icon "button" at bounding box center [16, 52] width 10 height 10
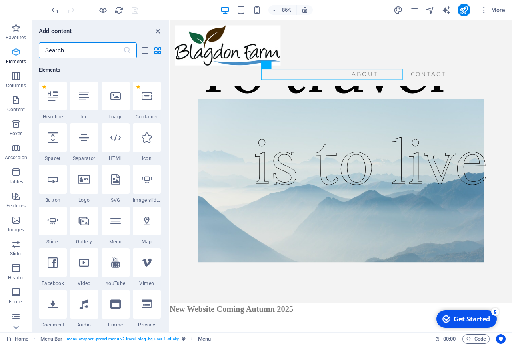
scroll to position [85, 0]
click at [157, 31] on icon "close panel" at bounding box center [157, 31] width 9 height 9
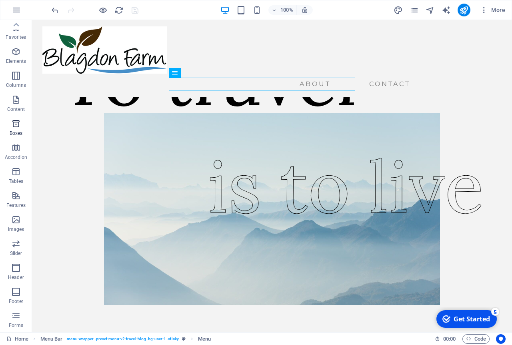
scroll to position [0, 0]
click at [400, 10] on icon "design" at bounding box center [398, 10] width 9 height 9
select select "ease-in-out"
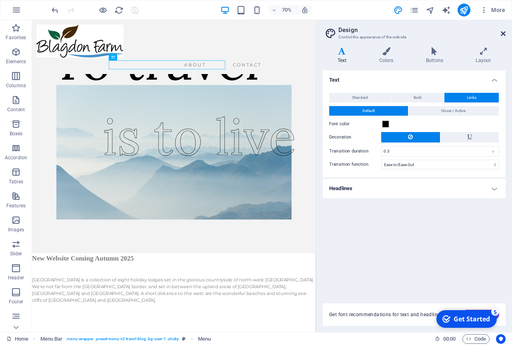
click at [504, 32] on icon at bounding box center [503, 33] width 5 height 6
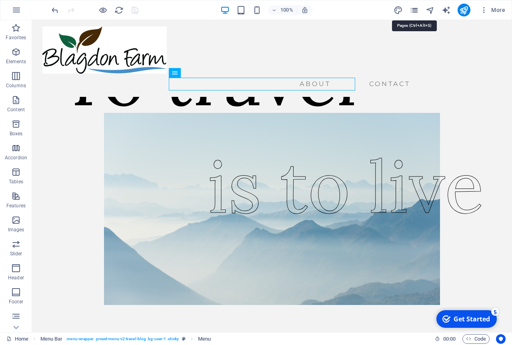
click at [146, 335] on icon "pages" at bounding box center [73, 340] width 146 height 10
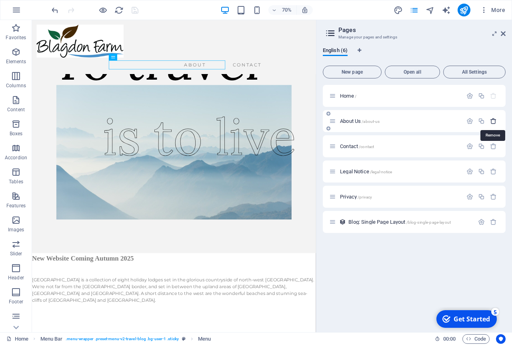
click at [494, 121] on icon "button" at bounding box center [493, 121] width 7 height 7
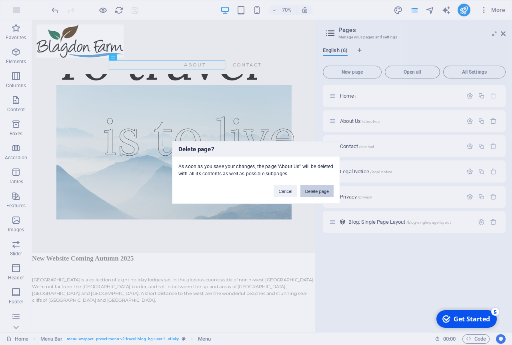
click at [309, 192] on button "Delete page" at bounding box center [317, 191] width 33 height 12
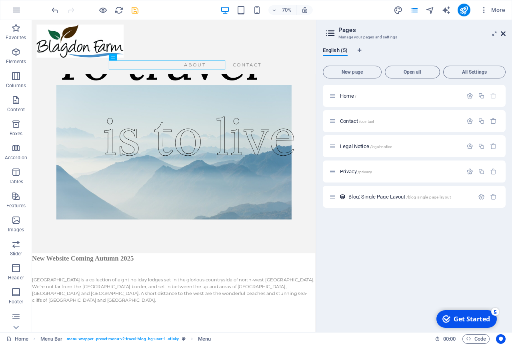
click at [503, 33] on icon at bounding box center [503, 33] width 5 height 6
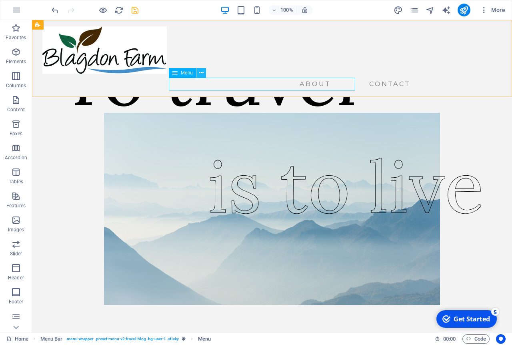
click at [202, 74] on icon at bounding box center [201, 73] width 4 height 8
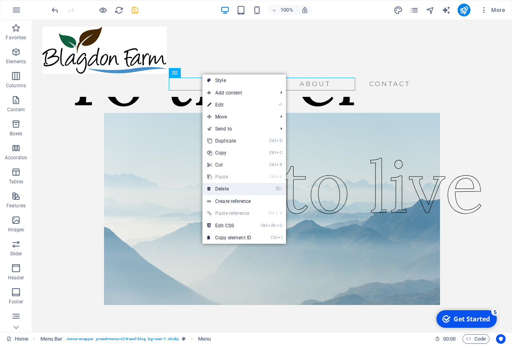
click at [249, 190] on link "⌦ Delete" at bounding box center [230, 189] width 54 height 12
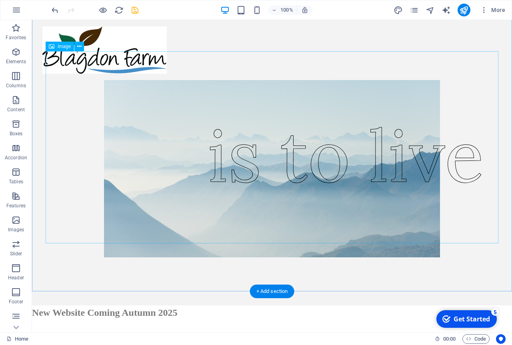
scroll to position [46, 0]
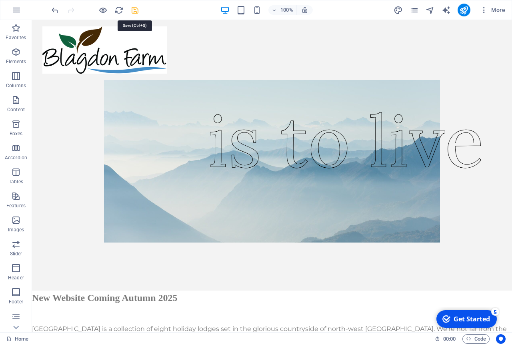
click at [134, 11] on icon "save" at bounding box center [134, 10] width 9 height 9
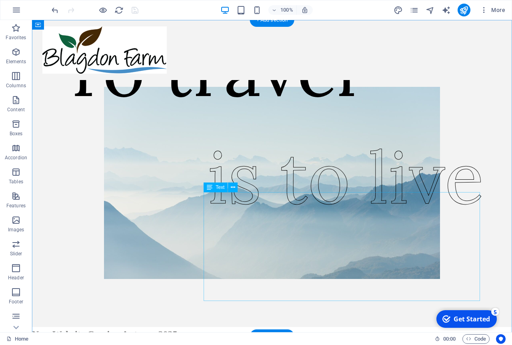
scroll to position [0, 0]
